Goal: Transaction & Acquisition: Purchase product/service

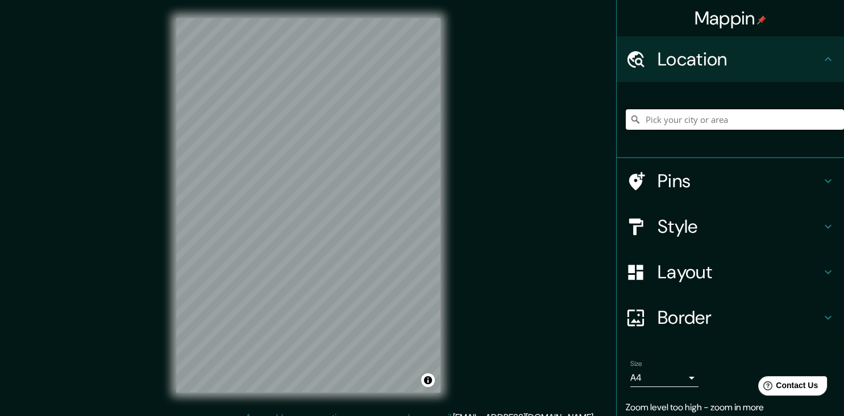
click at [662, 118] on input "Pick your city or area" at bounding box center [735, 119] width 218 height 20
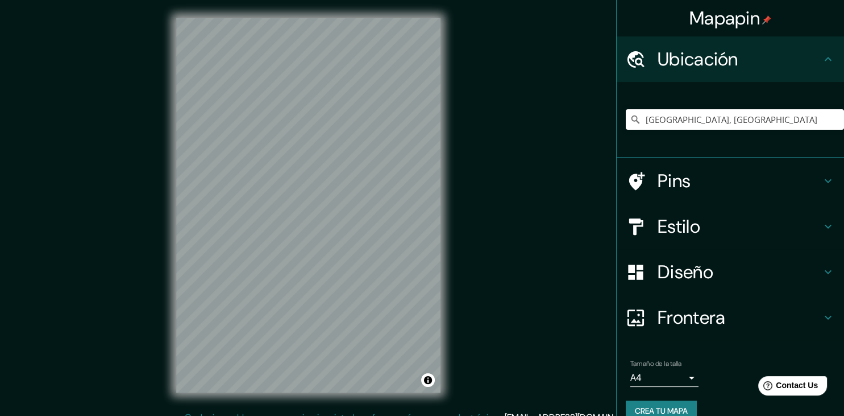
scroll to position [13, 0]
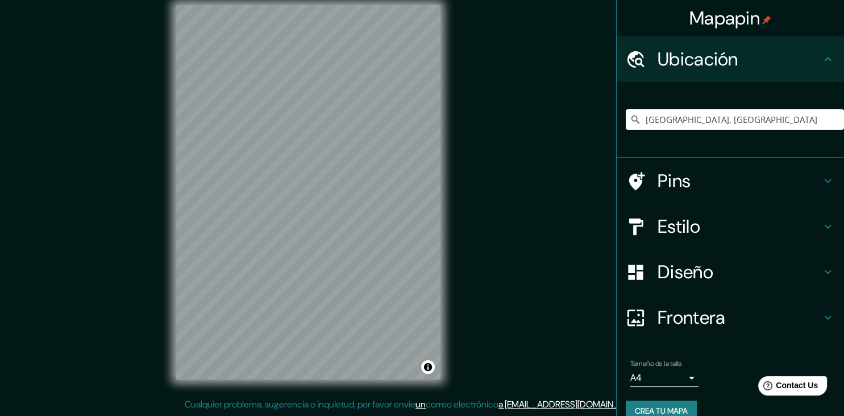
click at [698, 219] on h4 "Estilo" at bounding box center [740, 226] width 164 height 23
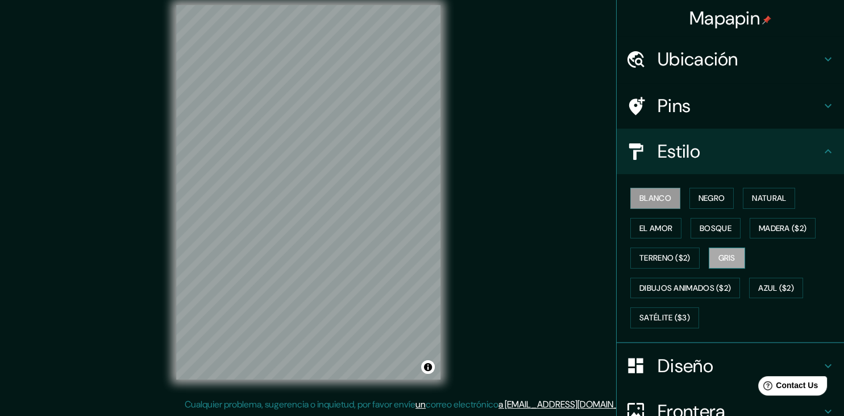
click at [730, 251] on button "Gris" at bounding box center [727, 257] width 36 height 21
click at [667, 227] on button "El amor" at bounding box center [656, 228] width 51 height 21
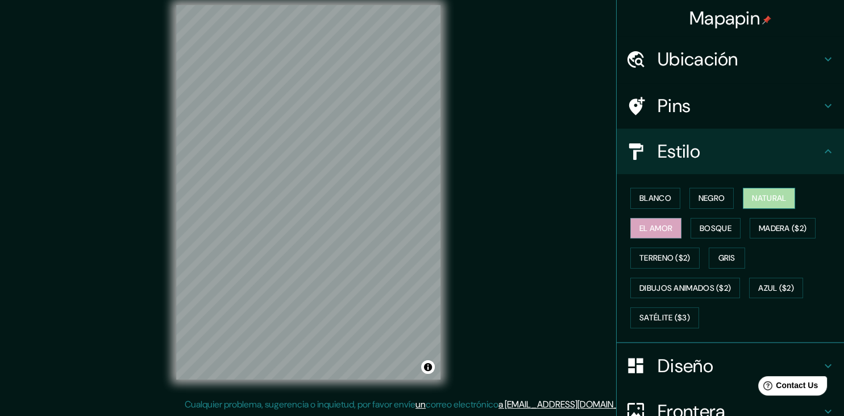
click at [784, 194] on button "Natural" at bounding box center [769, 198] width 52 height 21
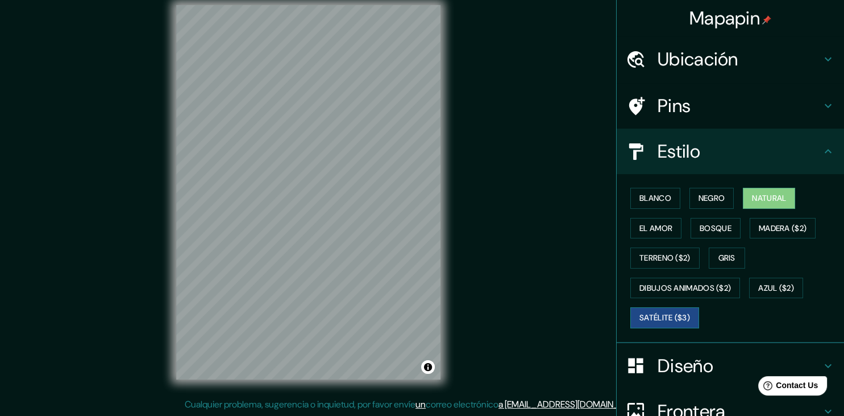
click at [658, 317] on button "Satélite ($3)" at bounding box center [665, 317] width 69 height 21
click at [669, 279] on button "Dibujos animados ($2)" at bounding box center [686, 287] width 110 height 21
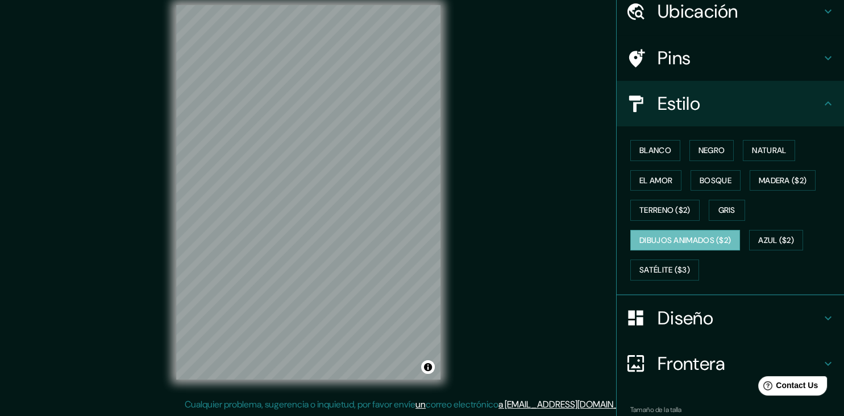
scroll to position [110, 0]
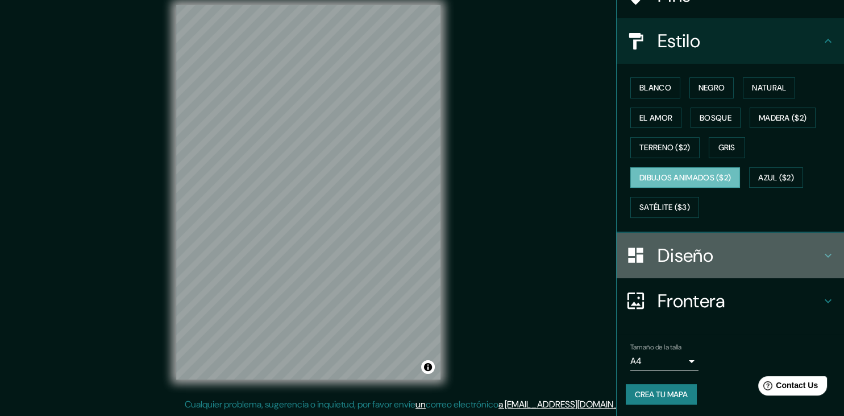
click at [688, 248] on h4 "Diseño" at bounding box center [740, 255] width 164 height 23
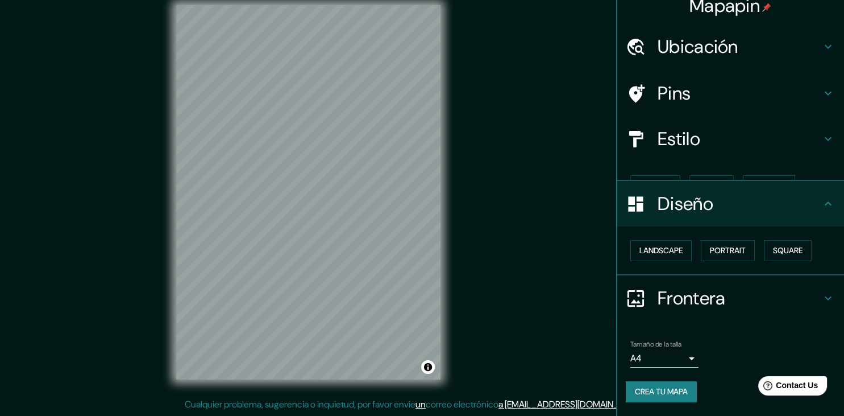
scroll to position [0, 0]
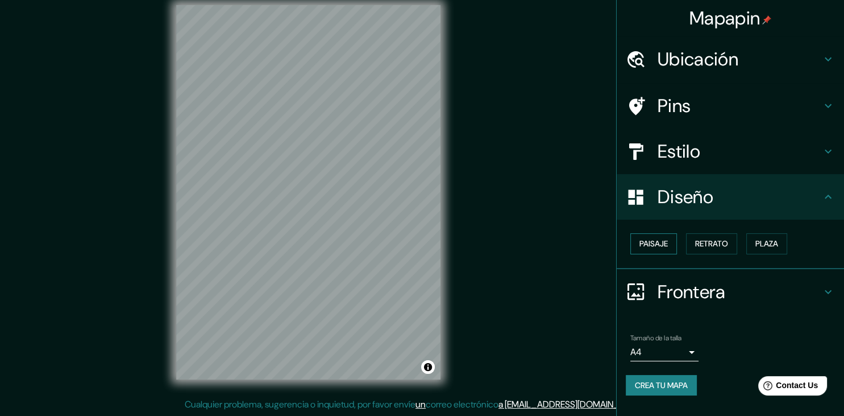
click at [672, 243] on button "Paisaje" at bounding box center [654, 243] width 47 height 21
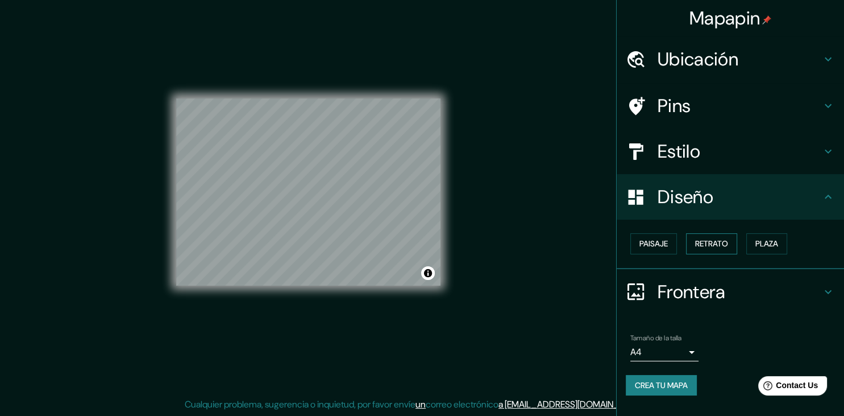
click at [706, 241] on button "Retrato" at bounding box center [711, 243] width 51 height 21
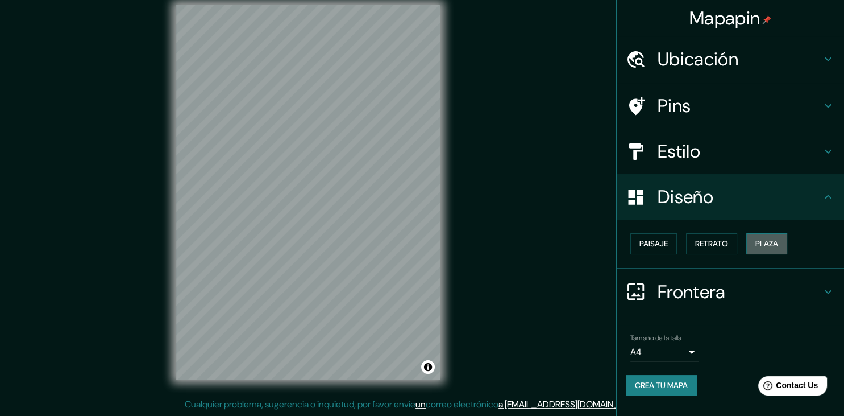
click at [752, 241] on button "Plaza" at bounding box center [767, 243] width 41 height 21
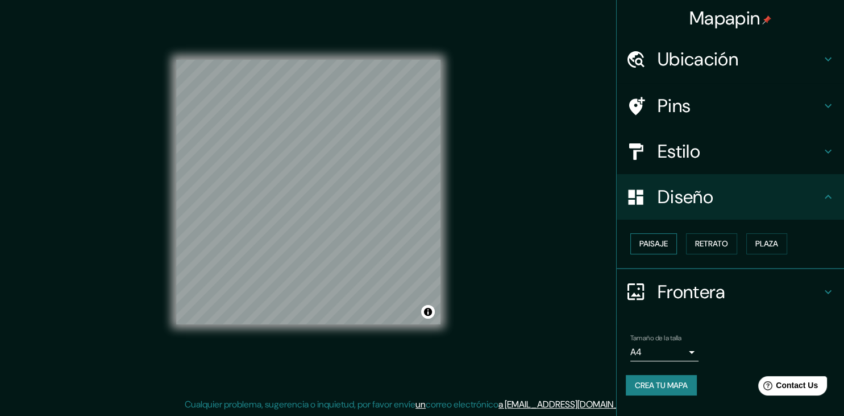
click at [661, 241] on button "Paisaje" at bounding box center [654, 243] width 47 height 21
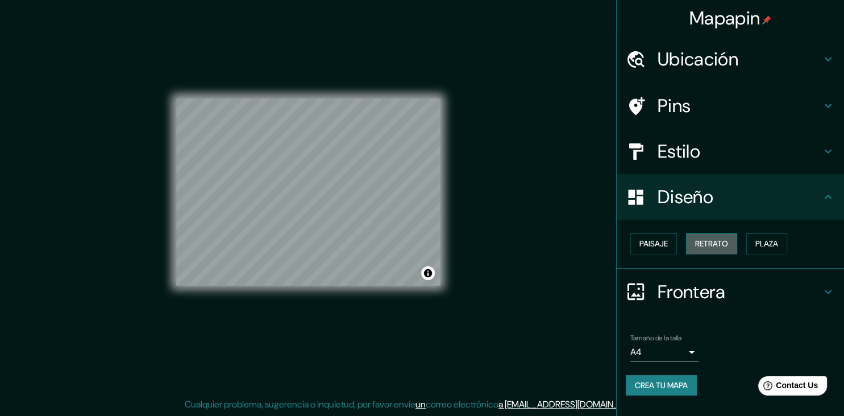
click at [710, 242] on button "Retrato" at bounding box center [711, 243] width 51 height 21
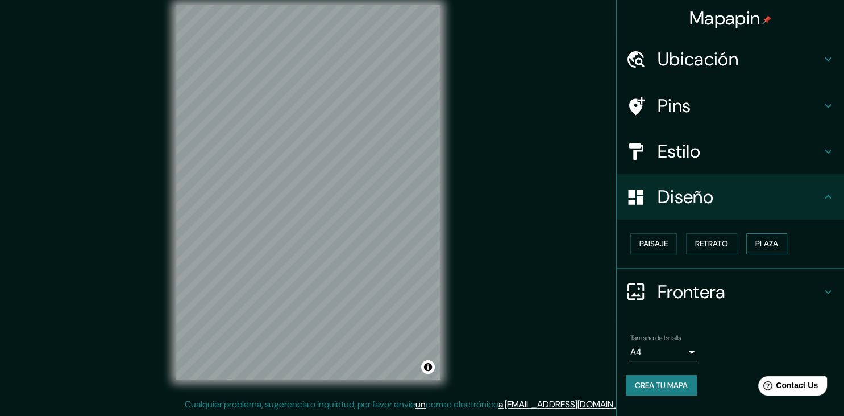
click at [749, 239] on button "Plaza" at bounding box center [767, 243] width 41 height 21
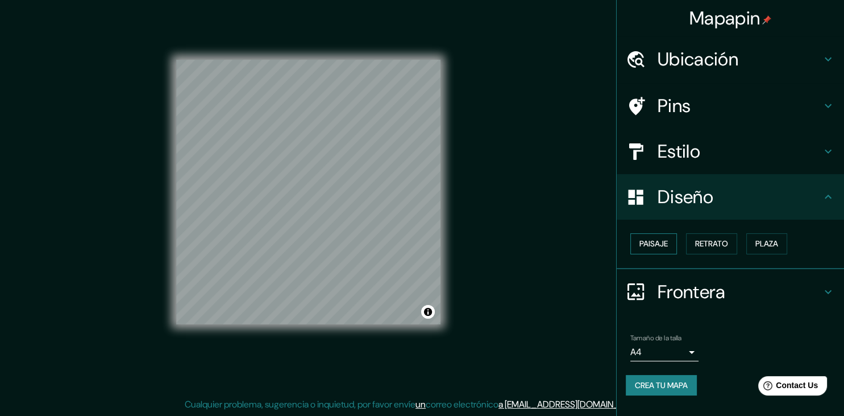
click at [666, 245] on button "Paisaje" at bounding box center [654, 243] width 47 height 21
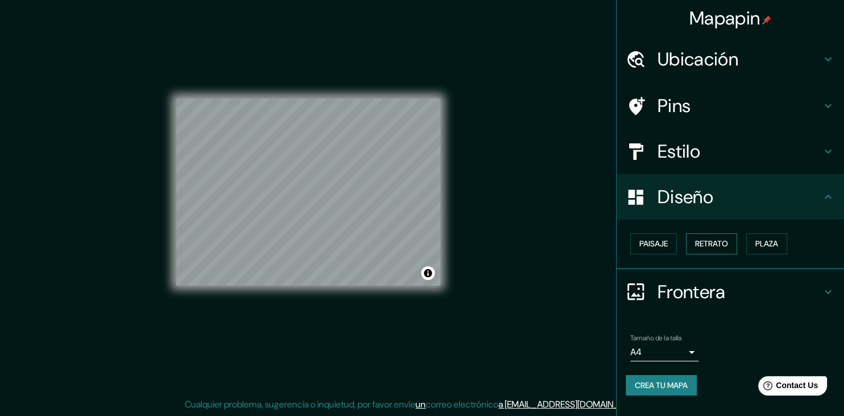
click at [697, 242] on button "Retrato" at bounding box center [711, 243] width 51 height 21
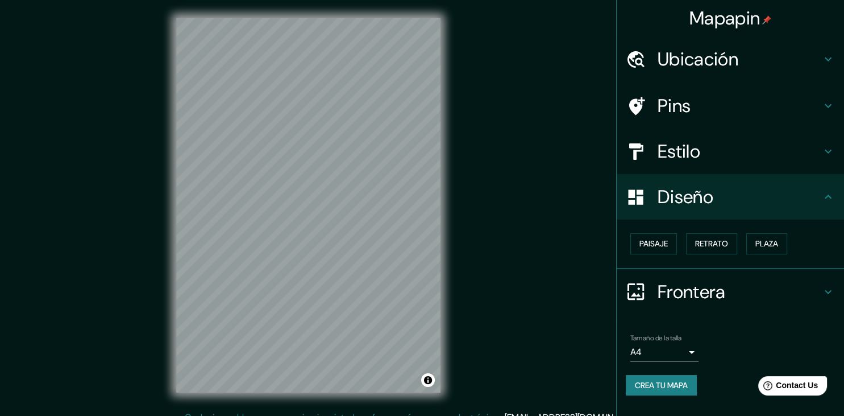
click at [681, 102] on h4 "Pins" at bounding box center [740, 105] width 164 height 23
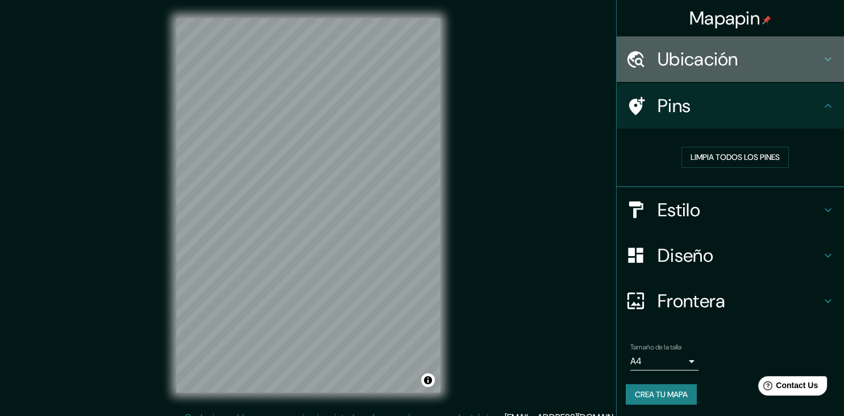
click at [711, 67] on h4 "Ubicación" at bounding box center [740, 59] width 164 height 23
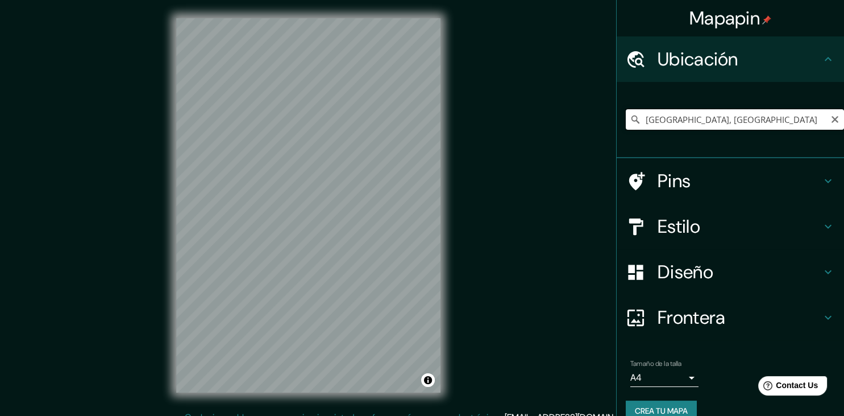
click at [704, 116] on input "[GEOGRAPHIC_DATA], [GEOGRAPHIC_DATA]" at bounding box center [735, 119] width 218 height 20
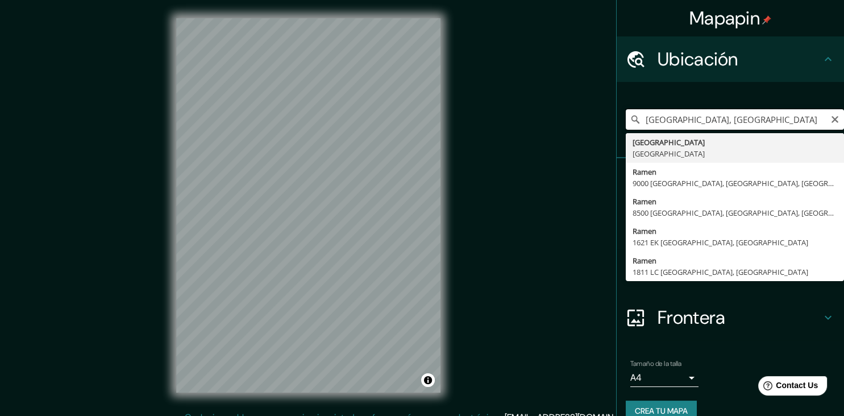
drag, startPoint x: 774, startPoint y: 118, endPoint x: 622, endPoint y: 129, distance: 152.8
click at [626, 129] on input "[GEOGRAPHIC_DATA], [GEOGRAPHIC_DATA]" at bounding box center [735, 119] width 218 height 20
paste input "[STREET_ADDRESS][PERSON_NAME]"
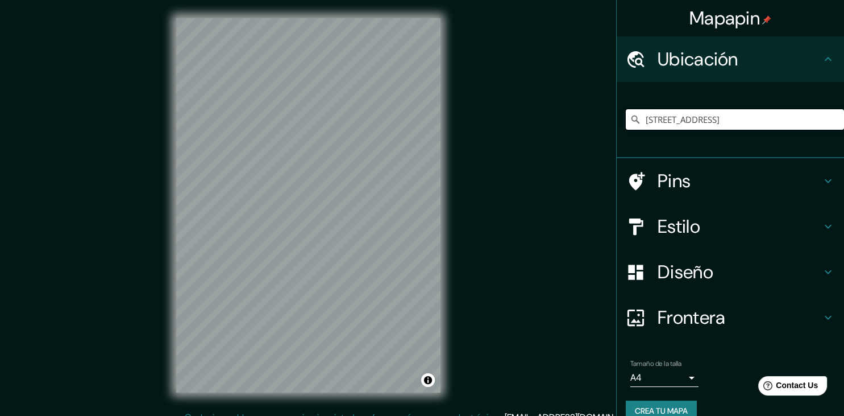
type input "[STREET_ADDRESS]"
click at [701, 220] on h4 "Estilo" at bounding box center [740, 226] width 164 height 23
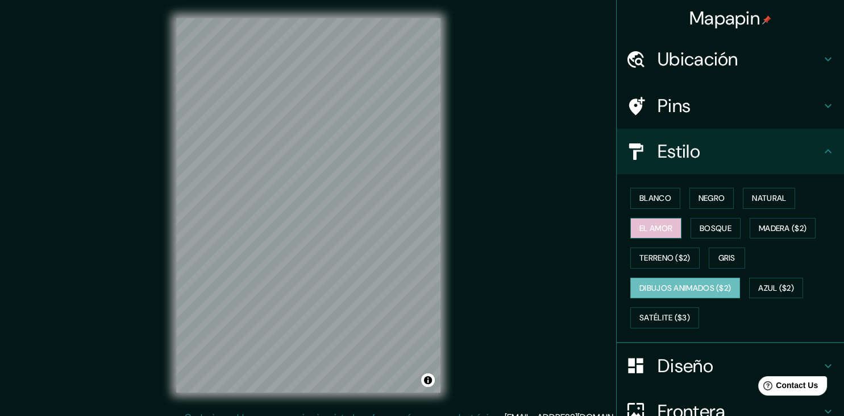
click at [670, 220] on button "El amor" at bounding box center [656, 228] width 51 height 21
